Goal: Submit feedback/report problem

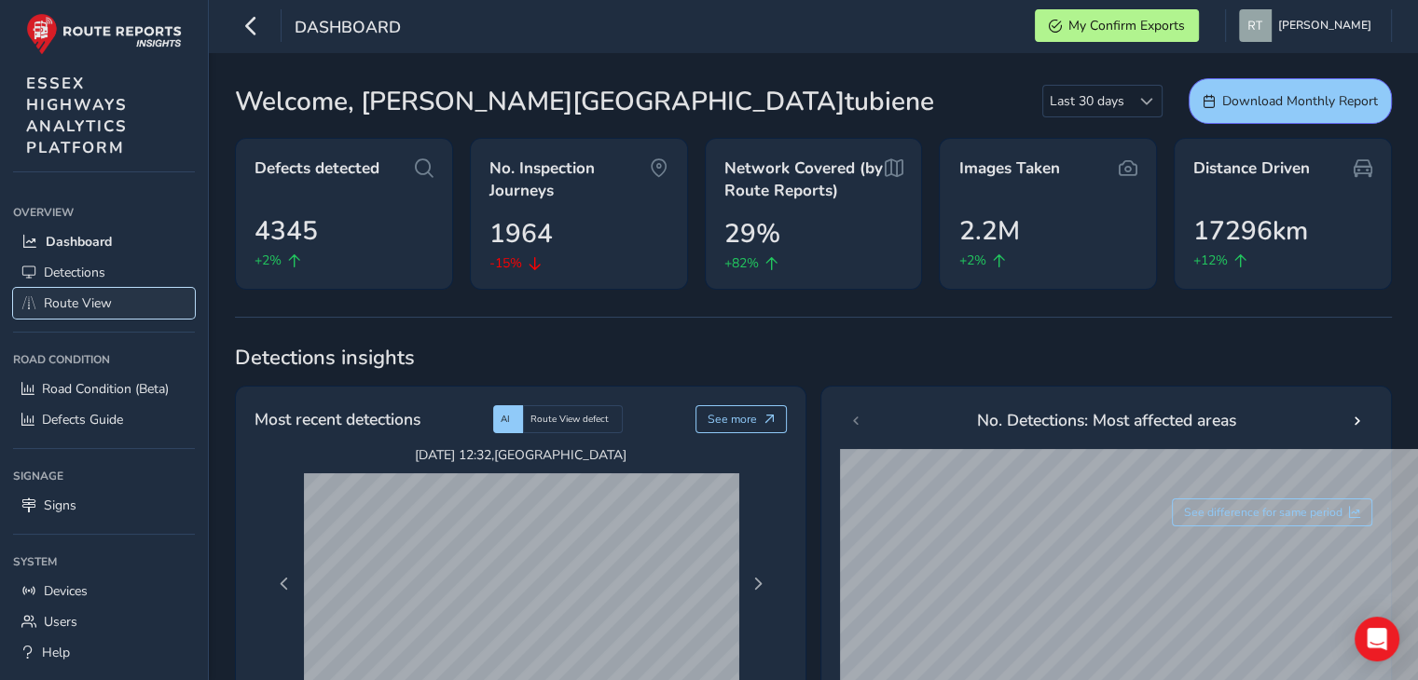
click at [89, 299] on span "Route View" at bounding box center [78, 304] width 68 height 18
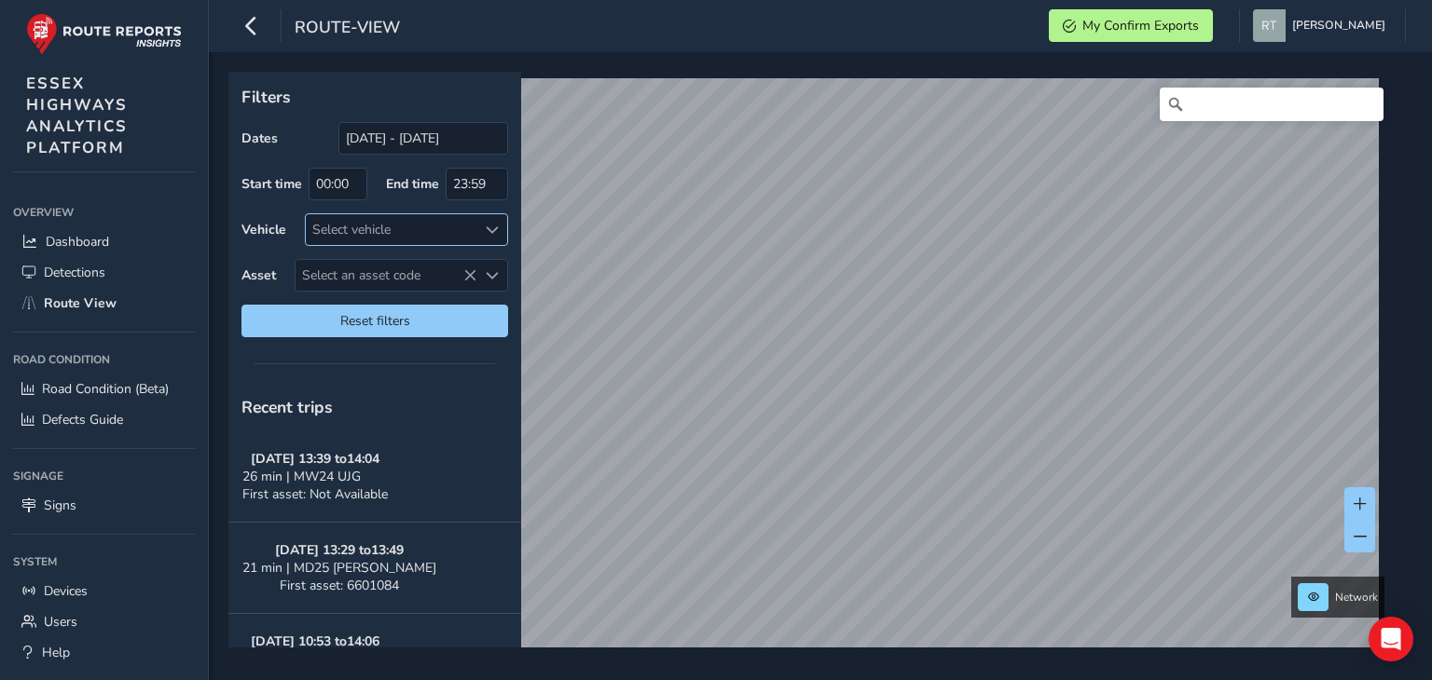
click at [416, 227] on div "Select vehicle" at bounding box center [391, 229] width 171 height 31
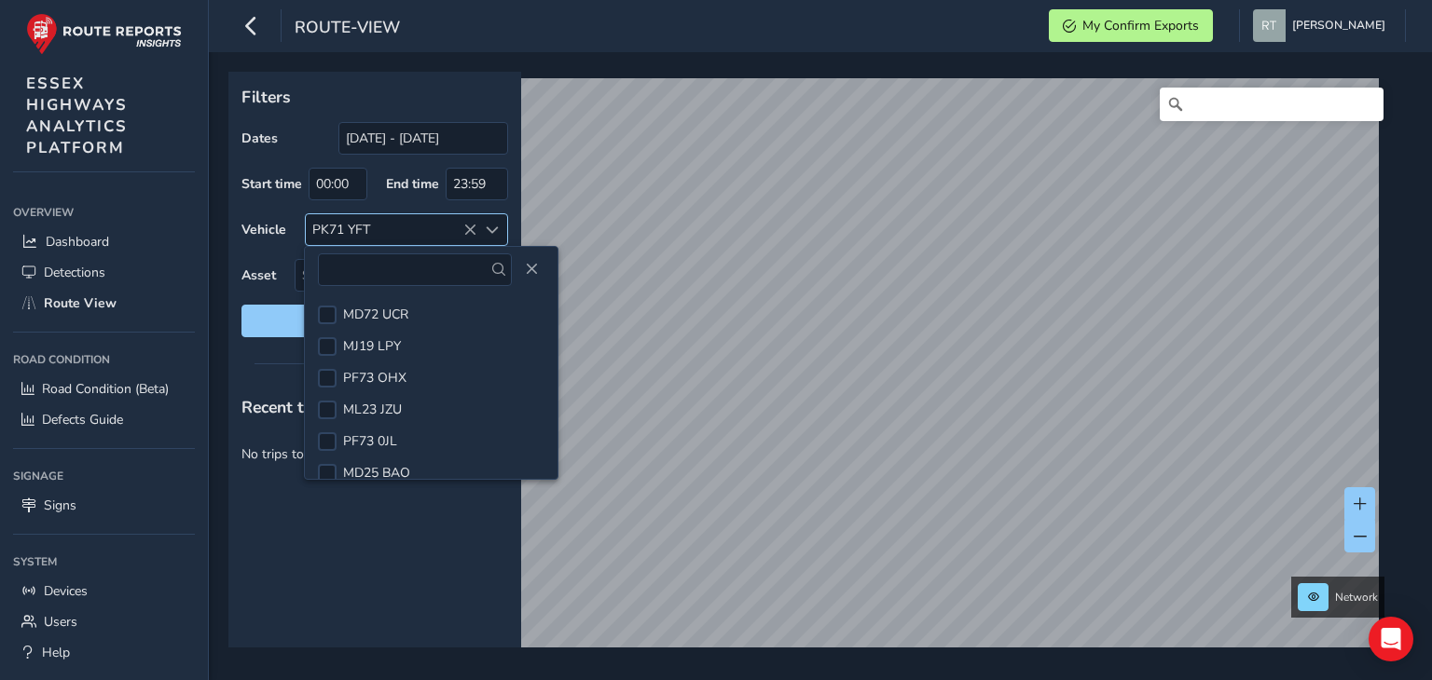
click at [474, 227] on icon at bounding box center [469, 230] width 13 height 13
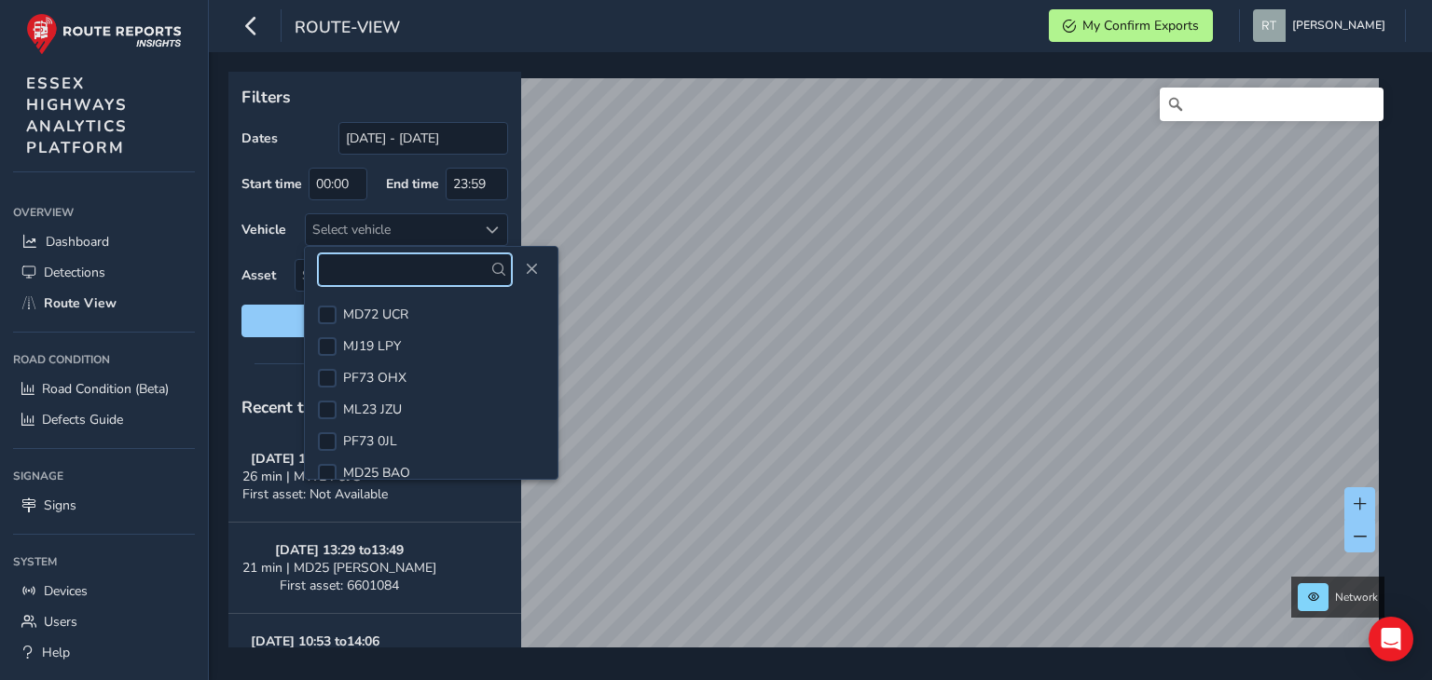
click at [357, 264] on input "text" at bounding box center [415, 270] width 194 height 33
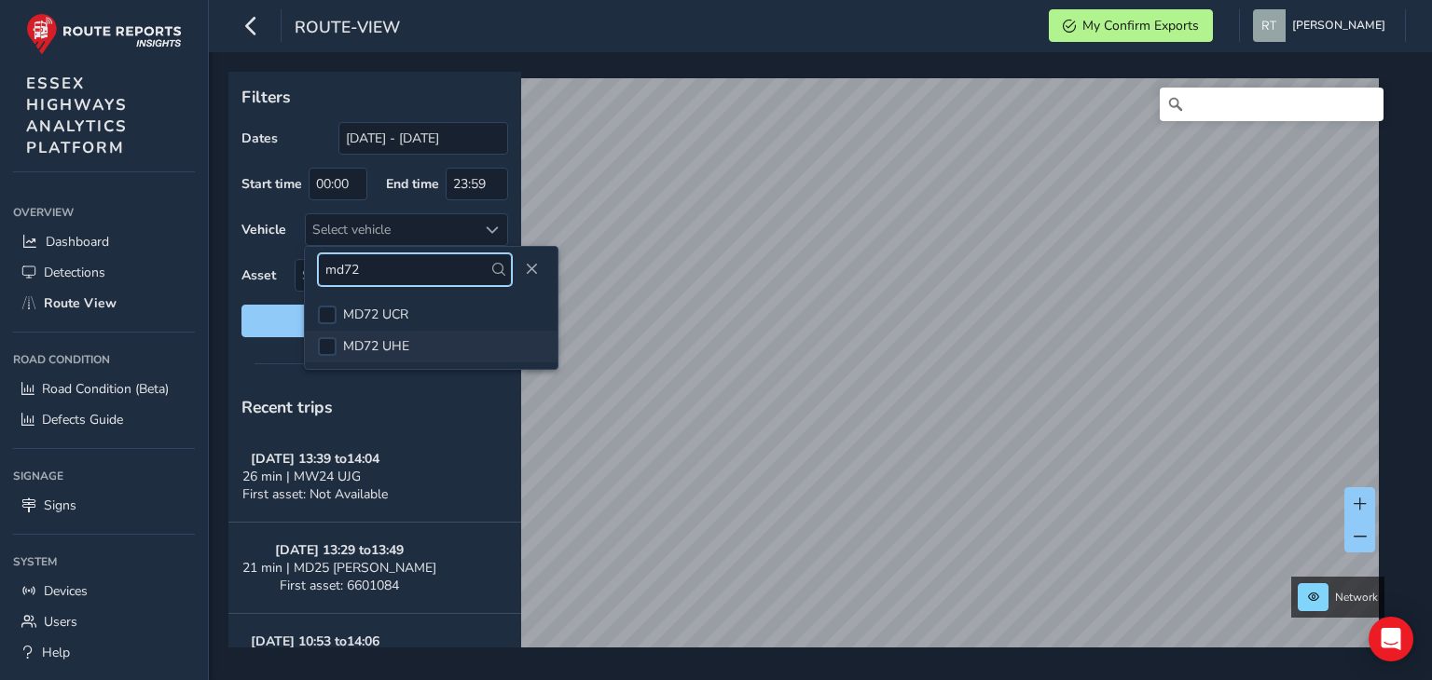
type input "md72"
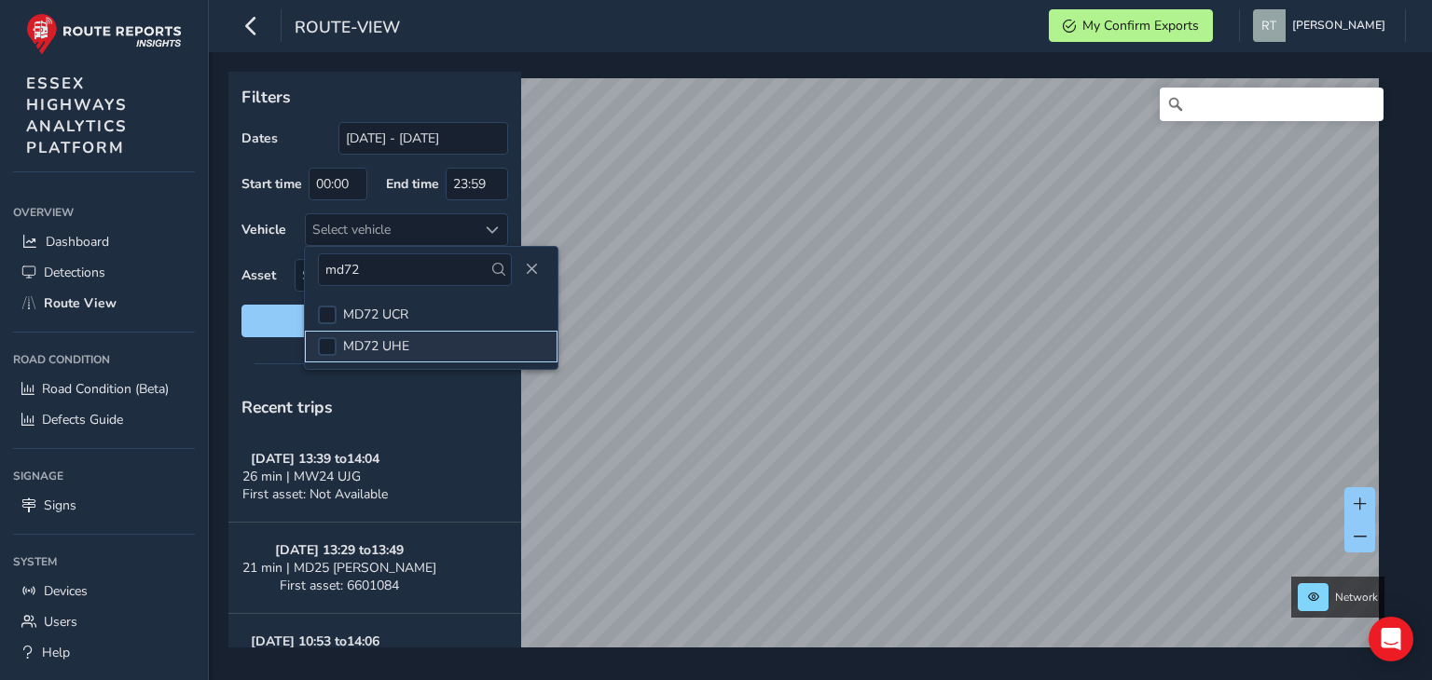
click at [376, 337] on span "MD72 UHE" at bounding box center [376, 346] width 66 height 18
click at [922, 0] on html "route-view My Confirm Exports [PERSON_NAME] Colour Scheme: Dark Dim Light Logou…" at bounding box center [716, 340] width 1432 height 680
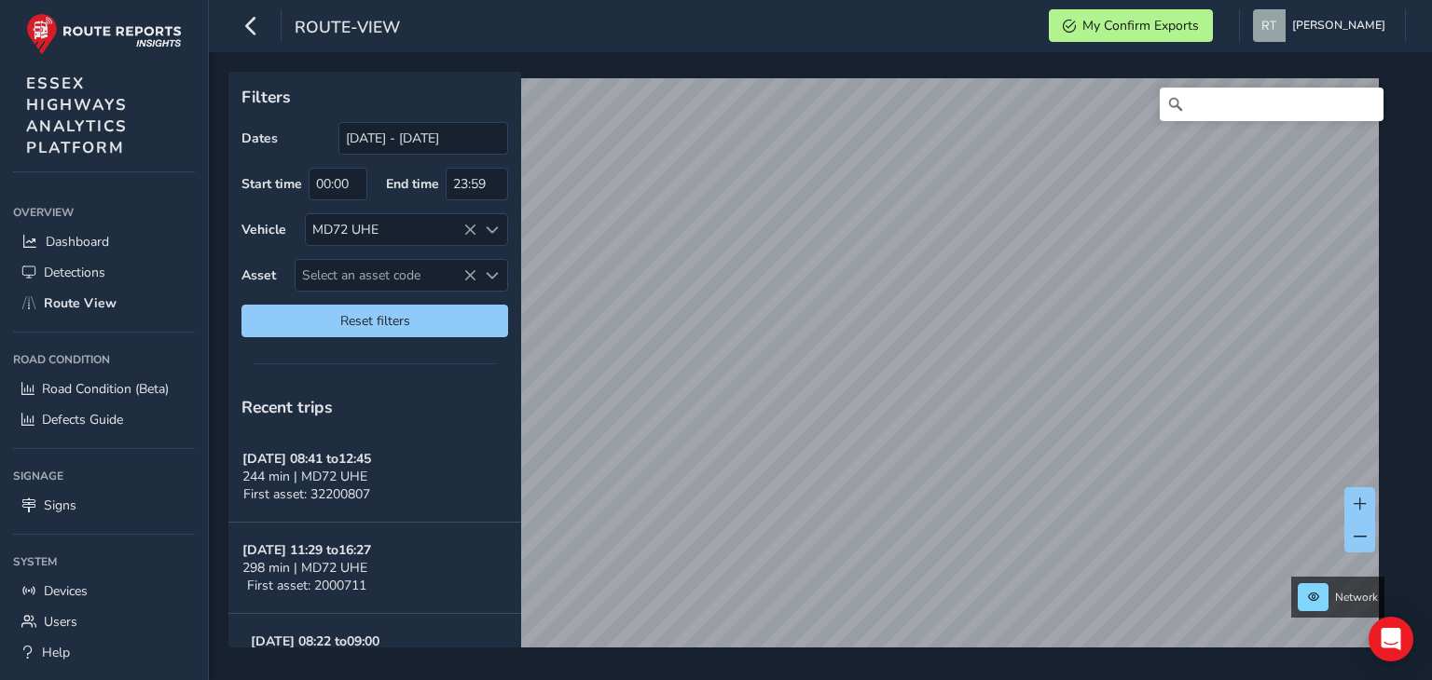
click at [0, 0] on link "[DATE] 10:33" at bounding box center [0, 0] width 0 height 0
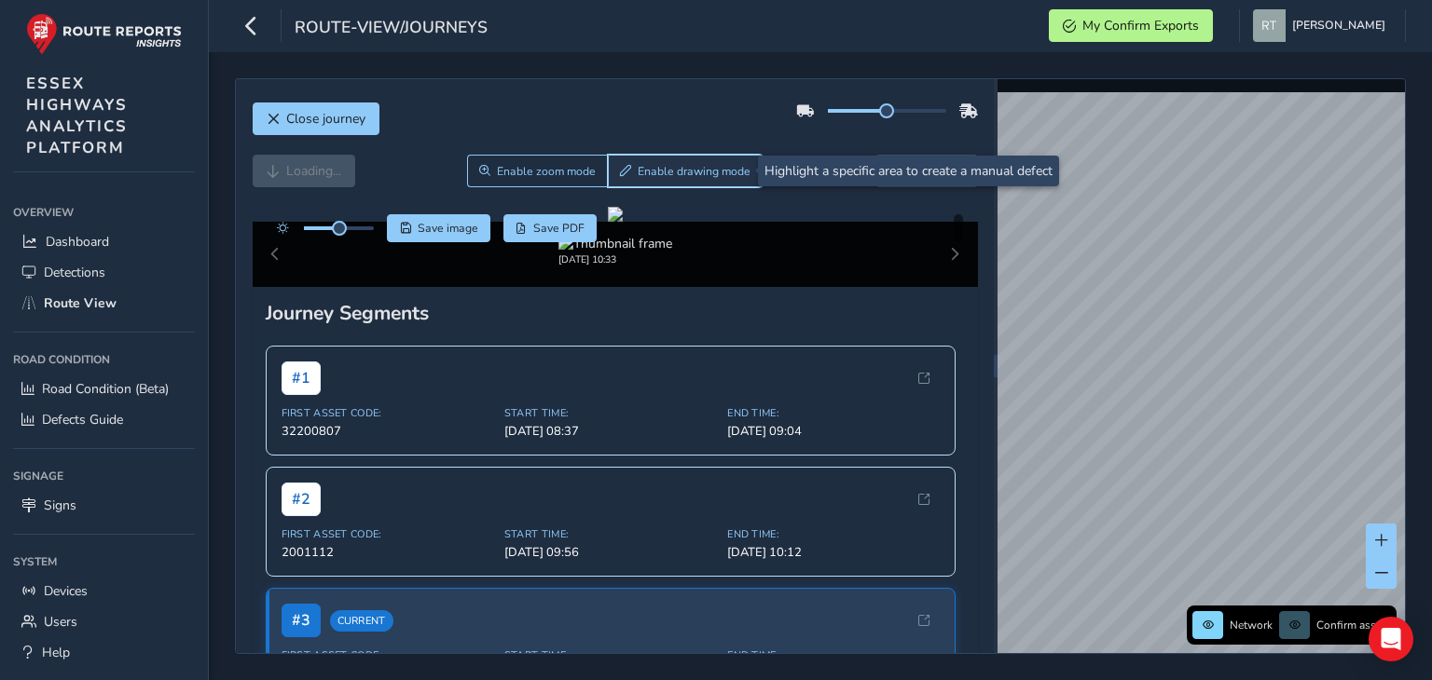
click at [664, 166] on span "Enable drawing mode" at bounding box center [694, 171] width 113 height 15
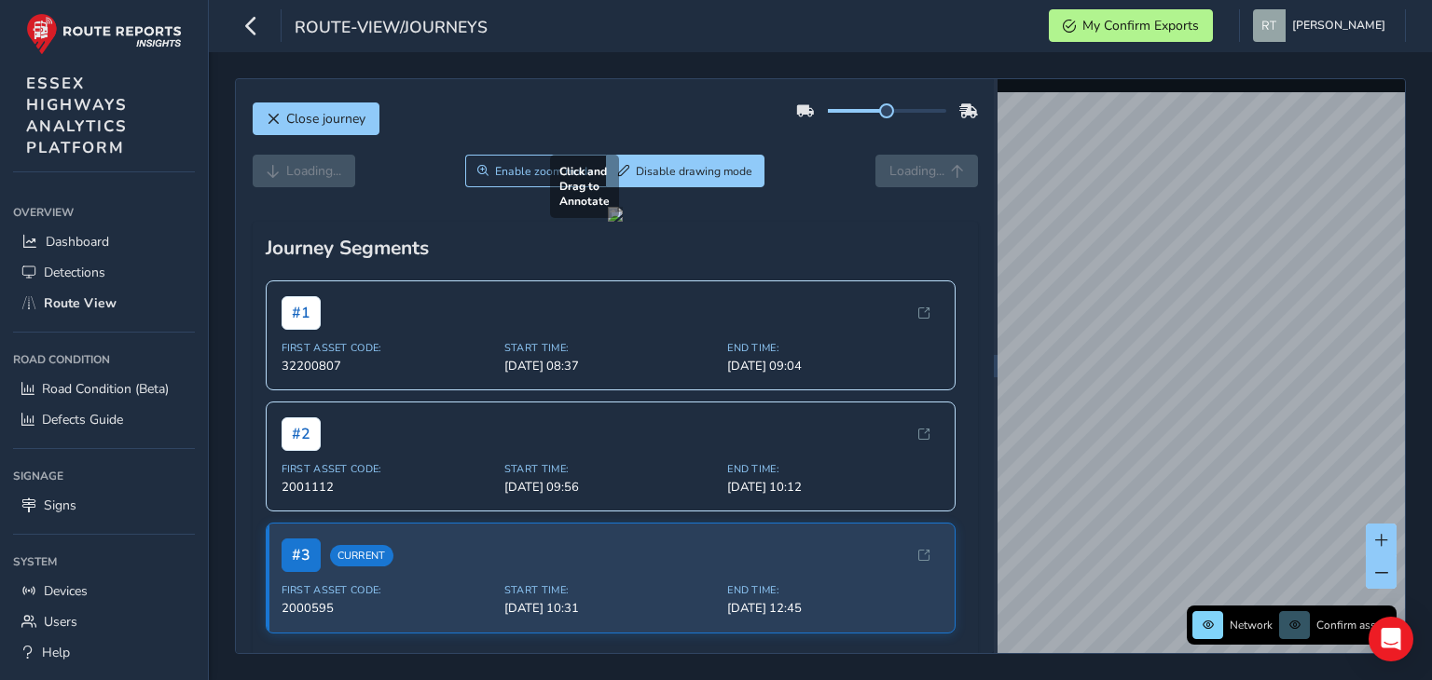
drag, startPoint x: 456, startPoint y: 352, endPoint x: 850, endPoint y: 528, distance: 431.4
click at [623, 222] on div at bounding box center [615, 214] width 15 height 15
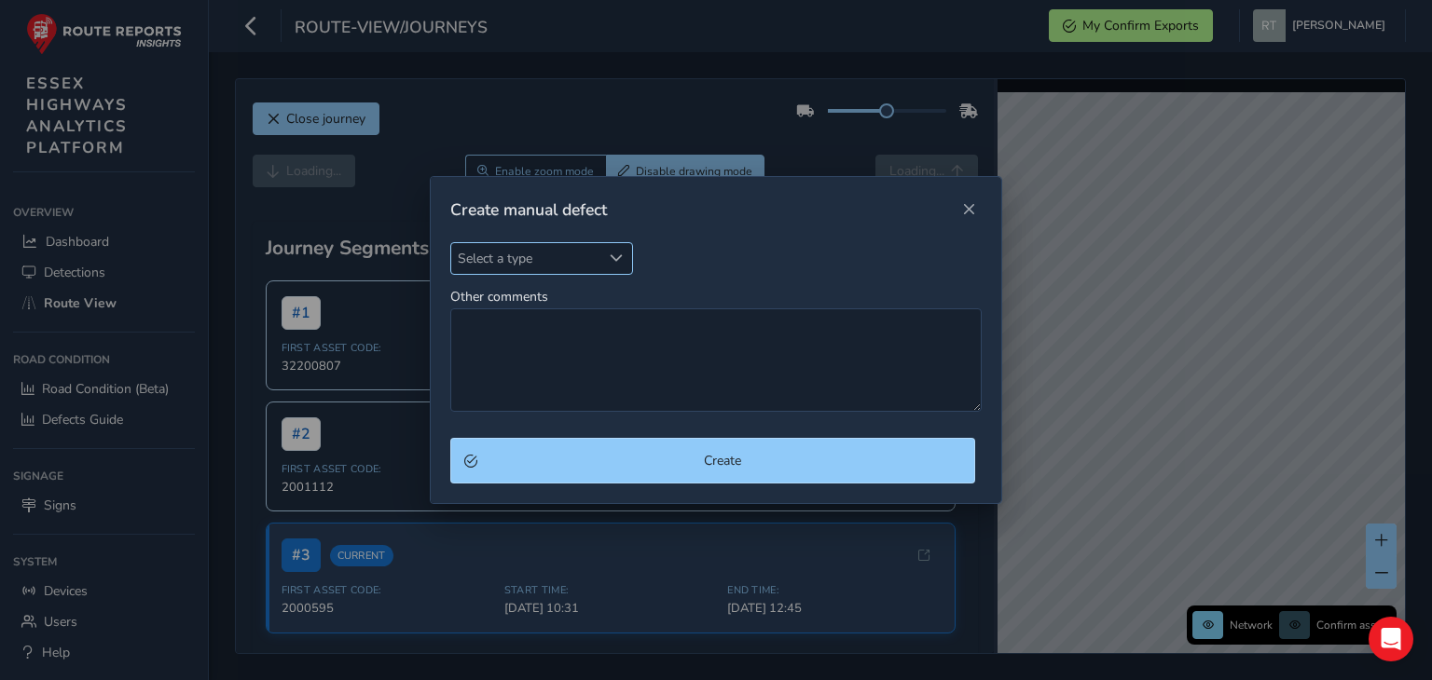
click at [607, 249] on div "Select a type" at bounding box center [616, 258] width 31 height 31
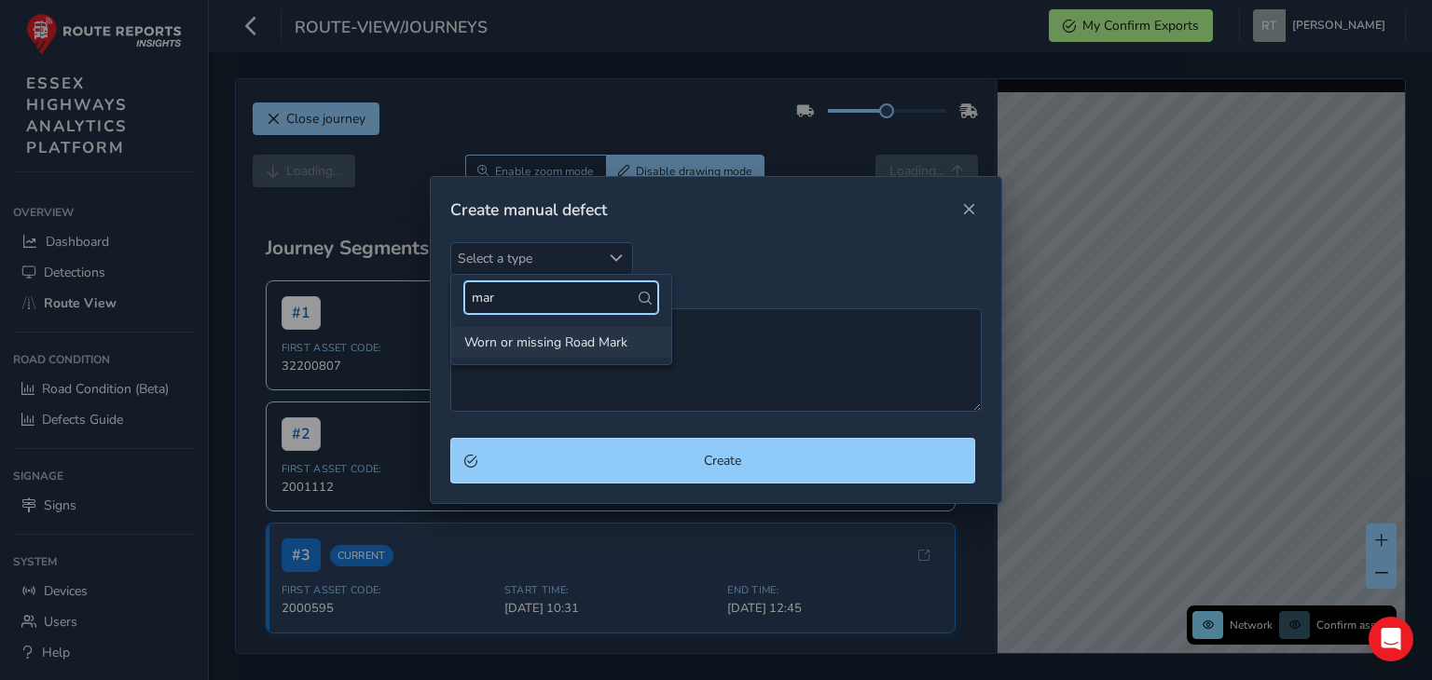
type input "mar"
click at [596, 329] on li "Worn or missing Road Mark" at bounding box center [561, 342] width 220 height 31
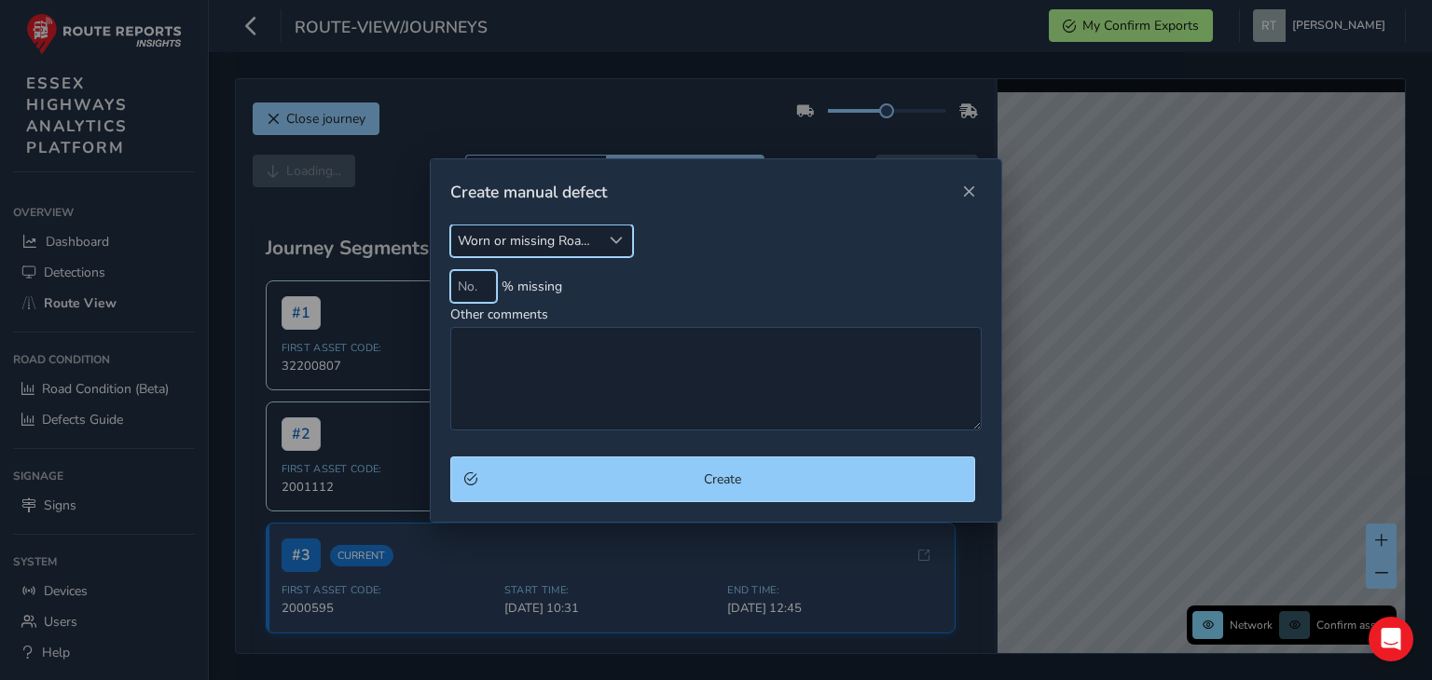
click at [469, 286] on input at bounding box center [473, 286] width 47 height 33
type input "50"
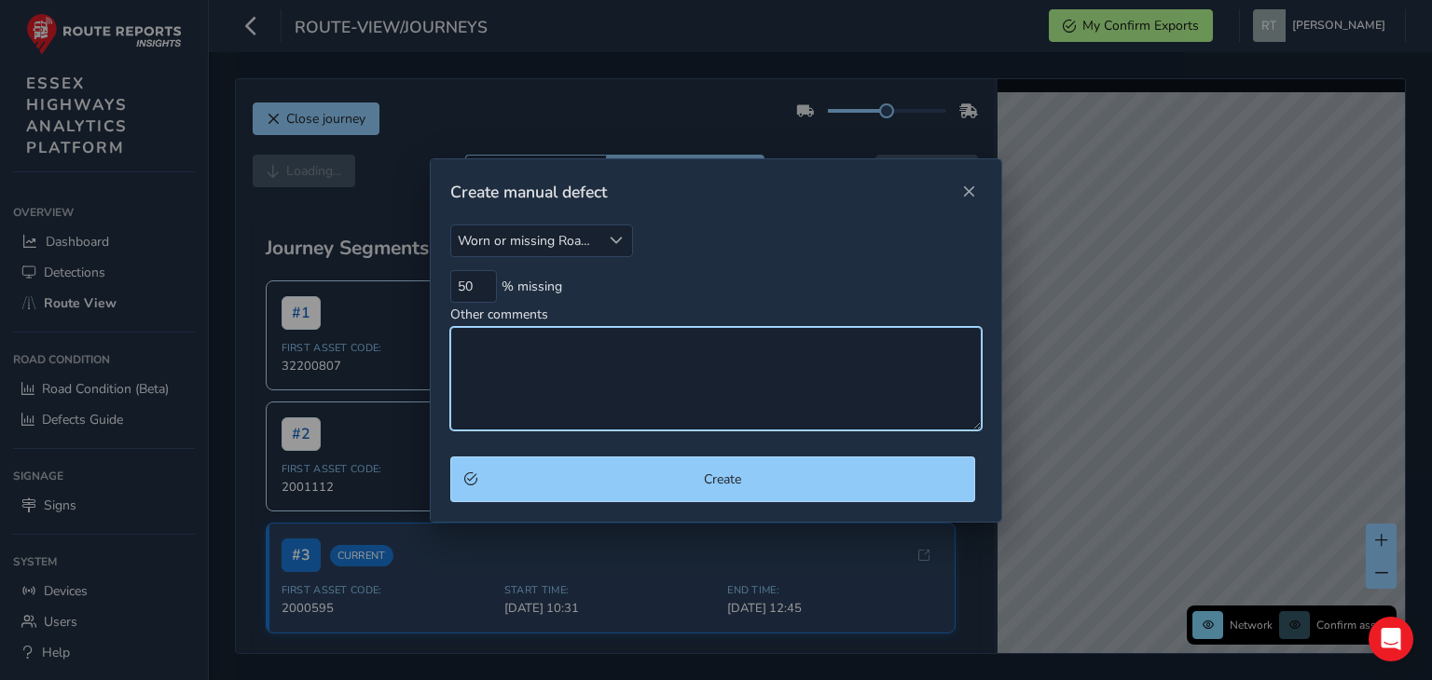
click at [554, 351] on textarea "Other comments" at bounding box center [715, 378] width 531 height 103
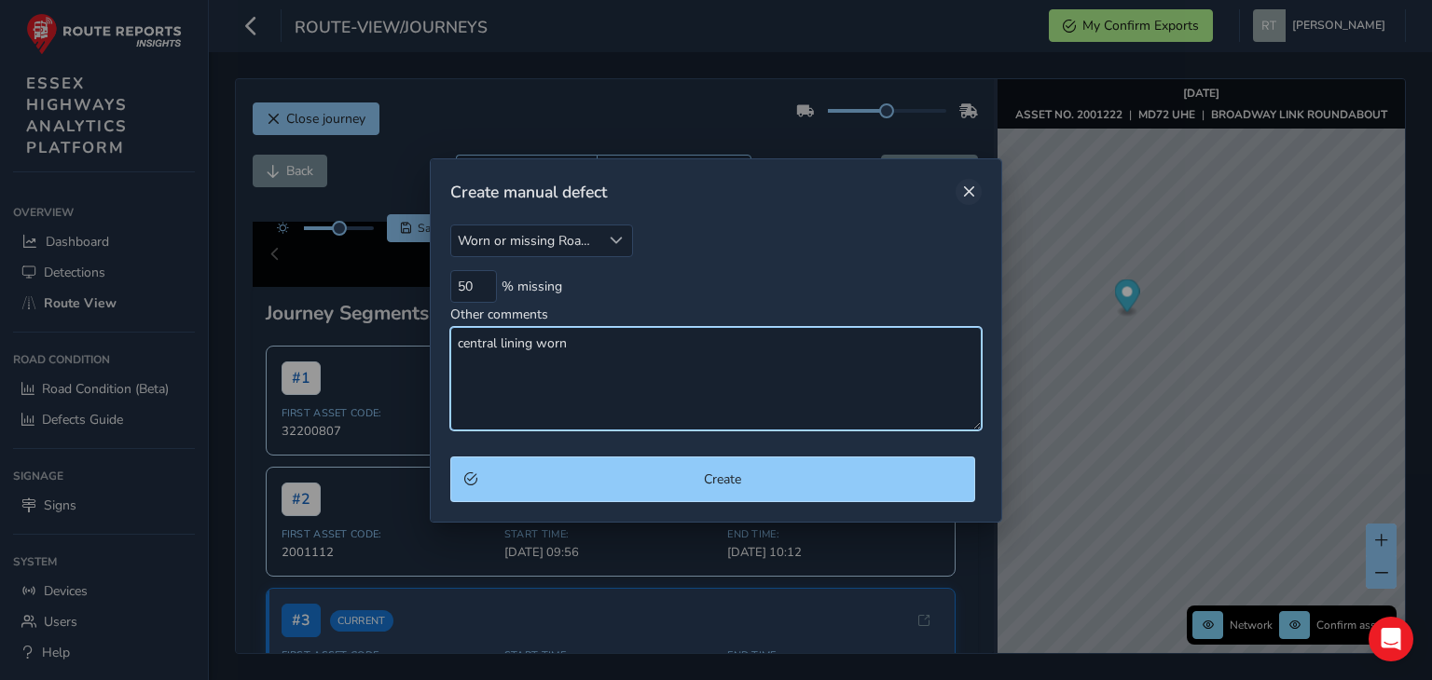
type textarea "central lining worn"
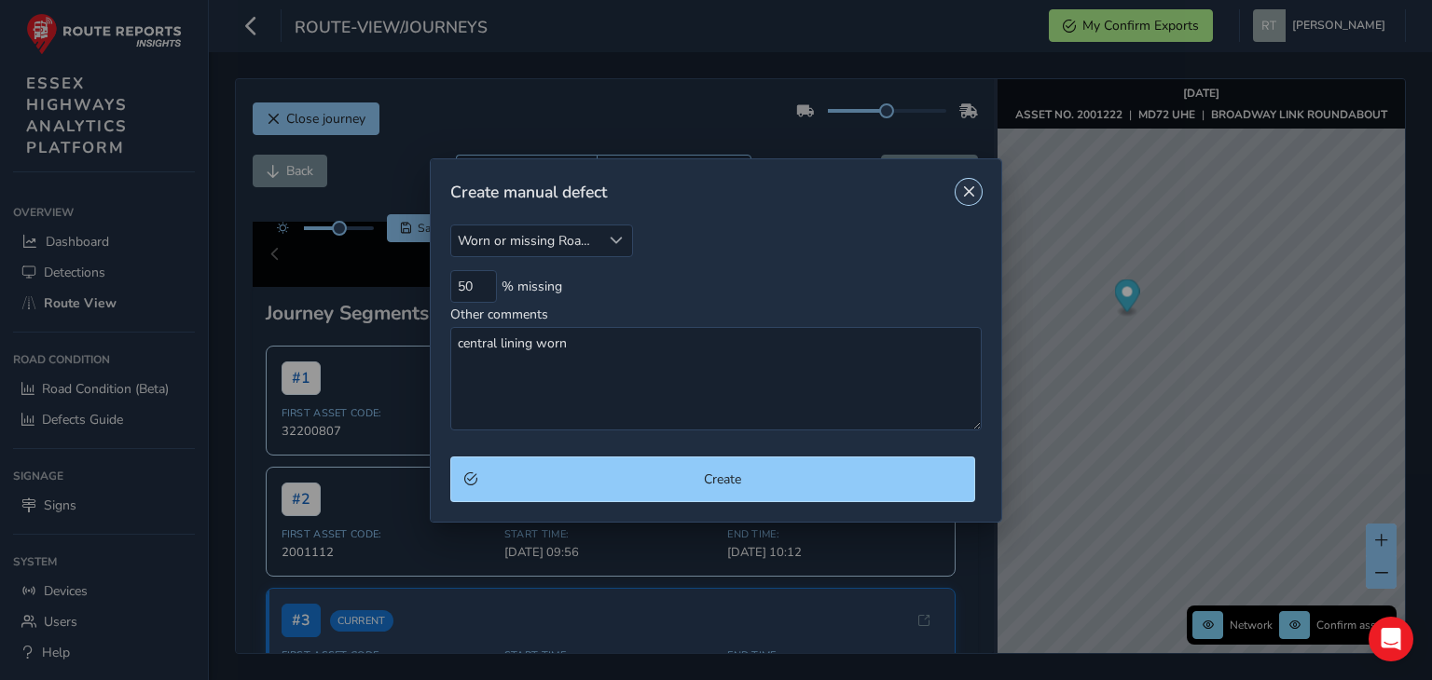
click at [969, 191] on span "Close" at bounding box center [968, 191] width 13 height 13
